Goal: Task Accomplishment & Management: Use online tool/utility

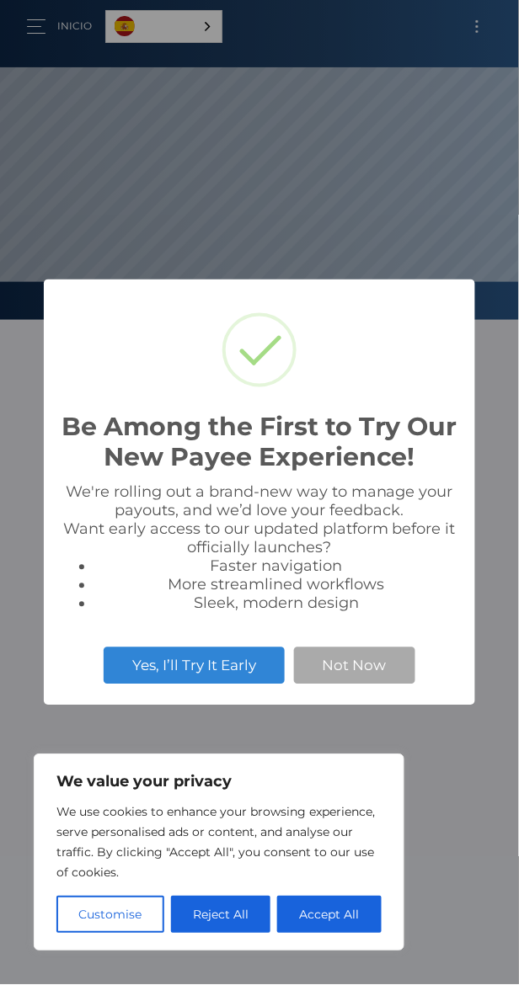
scroll to position [319, 519]
click at [358, 918] on button "Accept All" at bounding box center [329, 914] width 104 height 37
checkbox input "true"
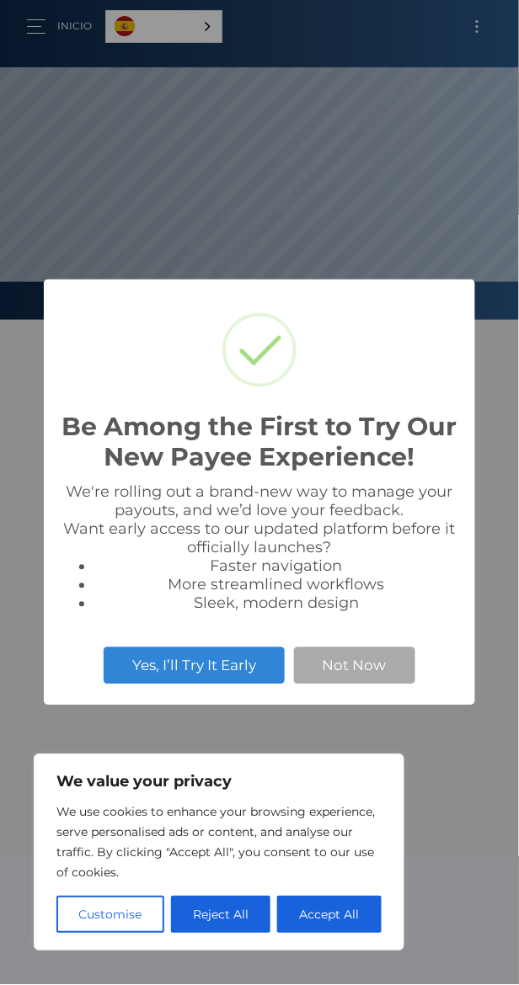
checkbox input "true"
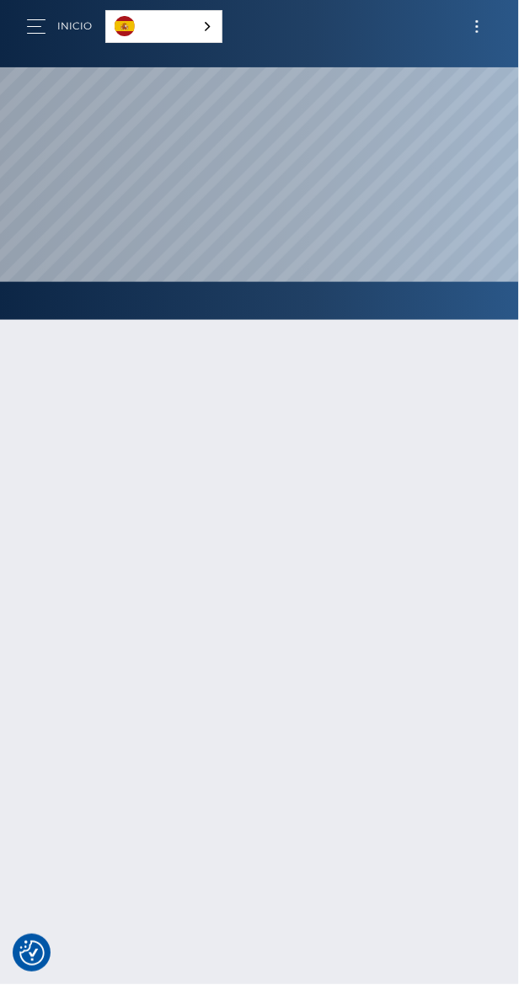
click at [392, 661] on div at bounding box center [259, 735] width 519 height 881
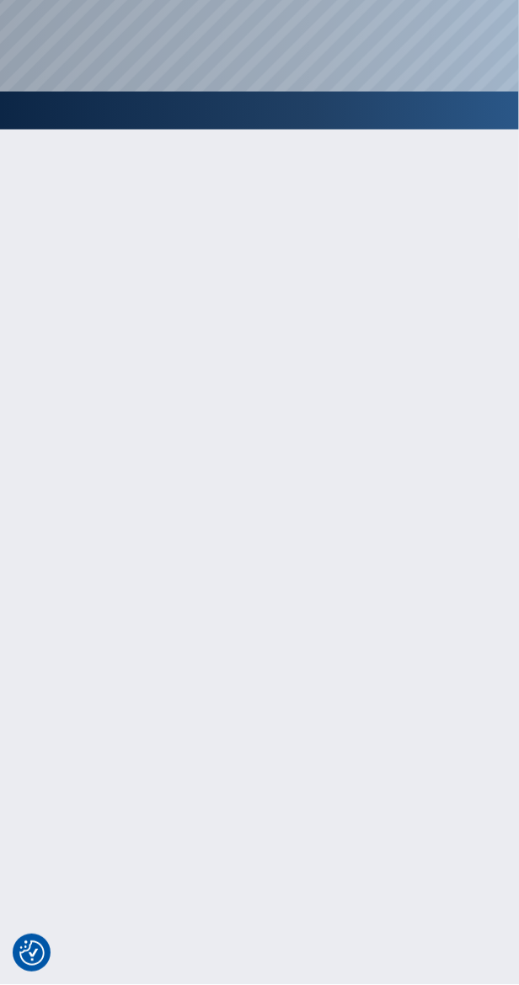
scroll to position [0, 0]
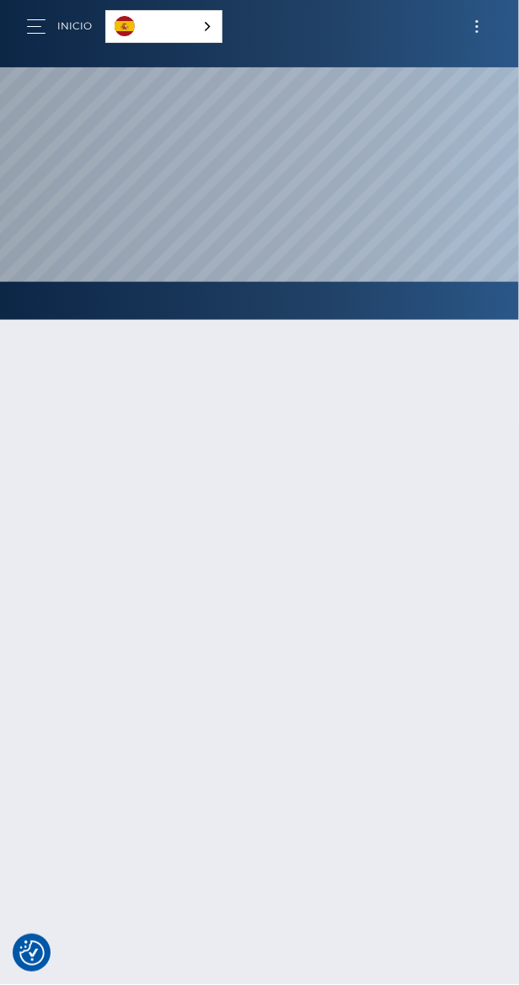
click at [477, 21] on span "Toggle navigation" at bounding box center [477, 21] width 3 height 3
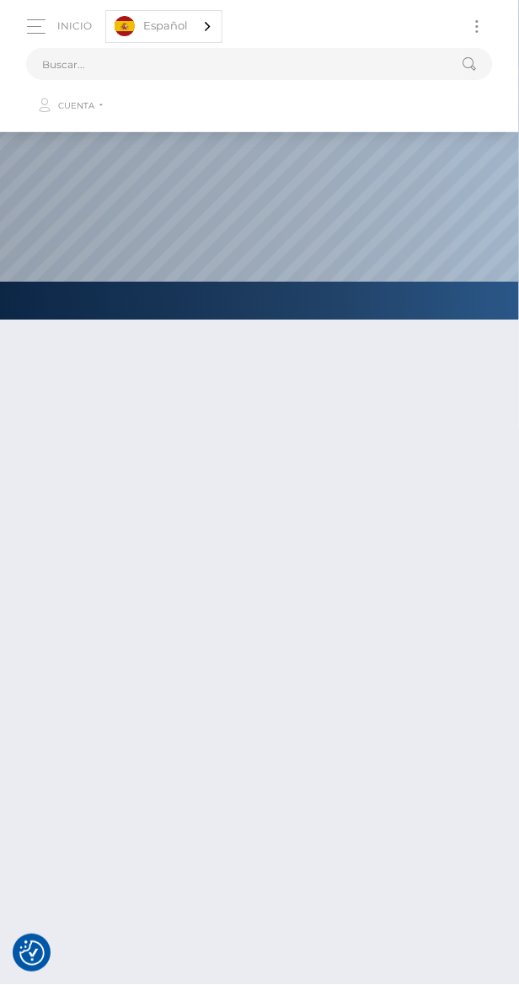
click at [73, 110] on span "Cuenta" at bounding box center [76, 105] width 36 height 11
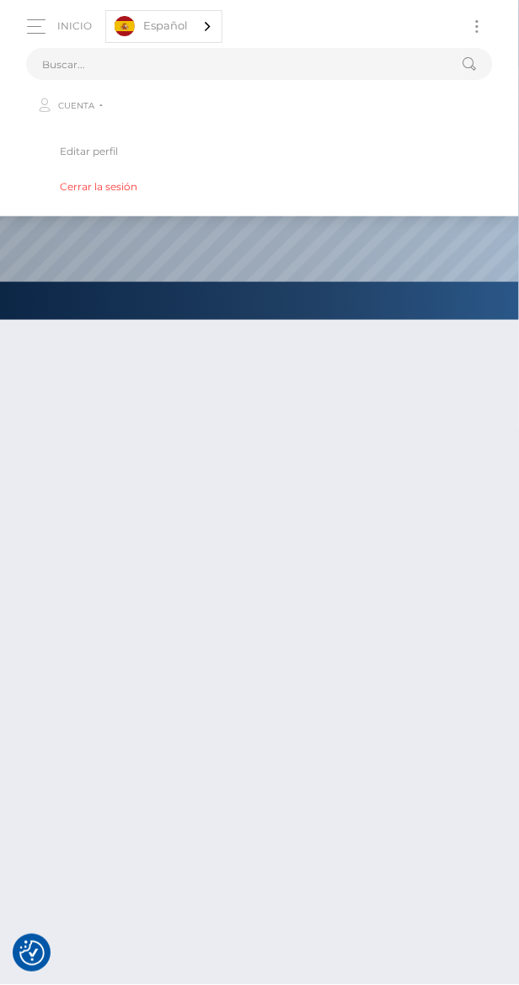
click at [287, 641] on div at bounding box center [259, 735] width 519 height 881
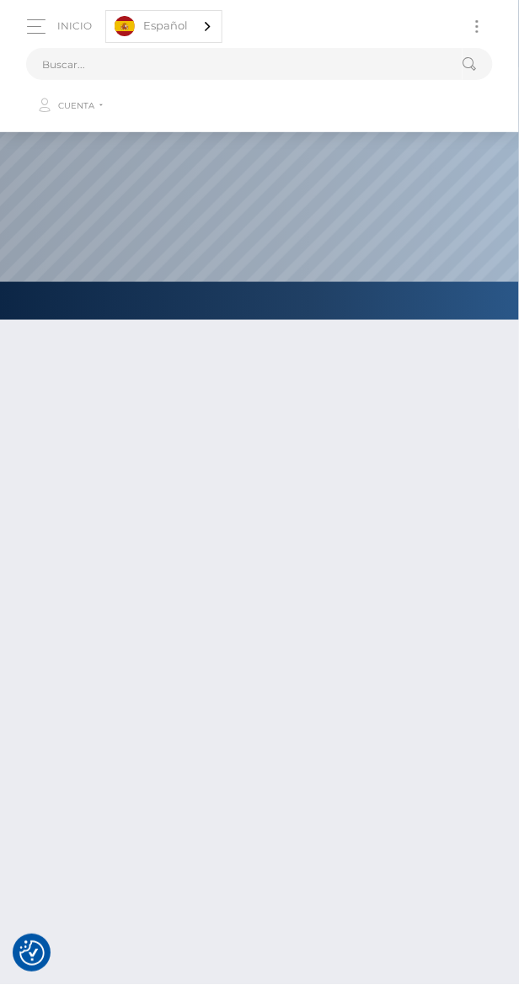
click at [32, 26] on span "button" at bounding box center [34, 26] width 14 height 1
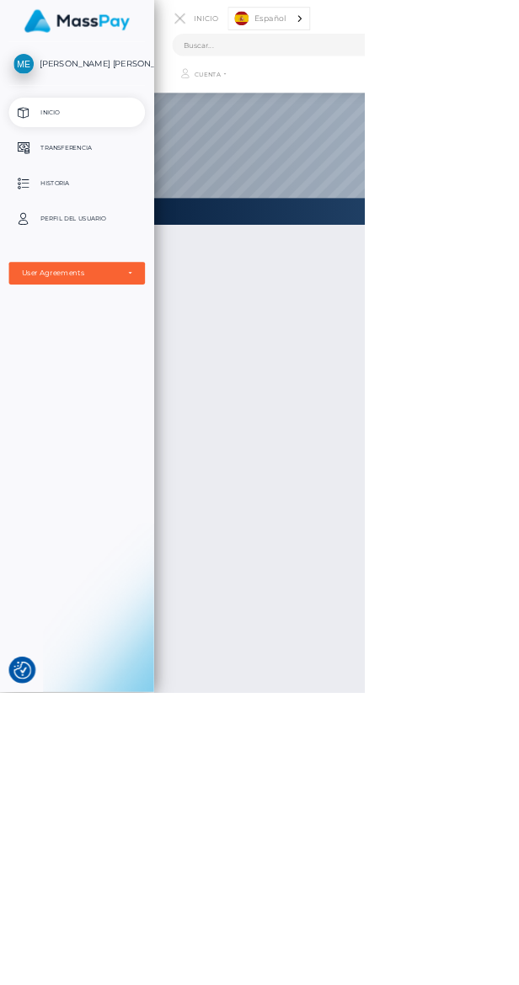
click at [119, 209] on p "Transferencia" at bounding box center [109, 210] width 180 height 25
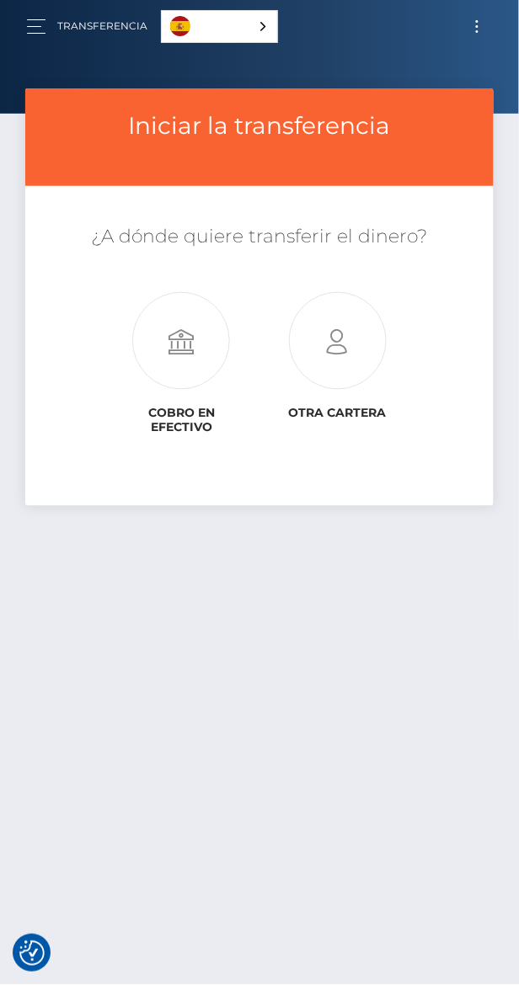
scroll to position [87, 0]
